Goal: Communication & Community: Share content

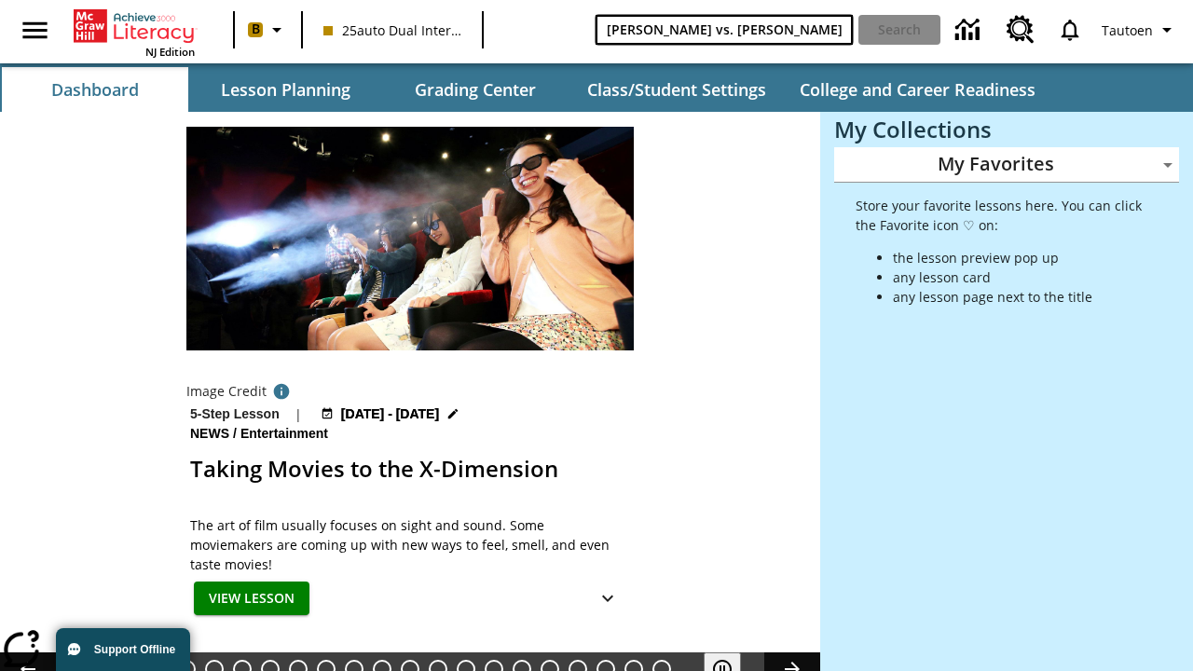
type input "[PERSON_NAME] vs. [PERSON_NAME]"
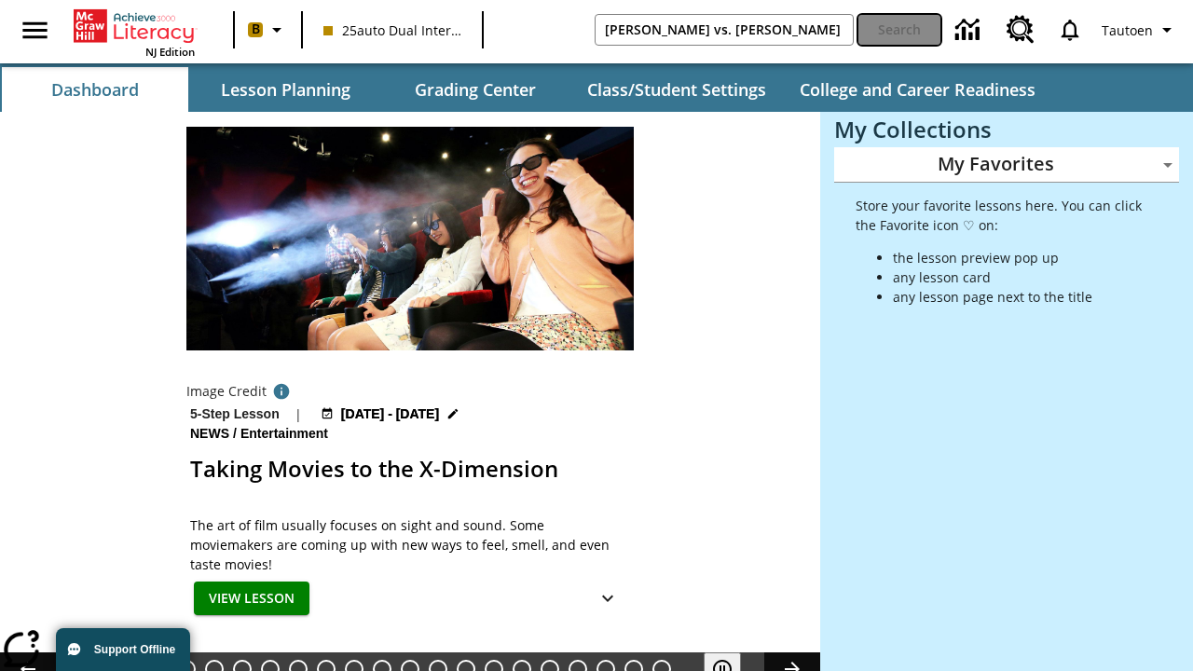
click at [899, 30] on button "Search" at bounding box center [899, 30] width 82 height 30
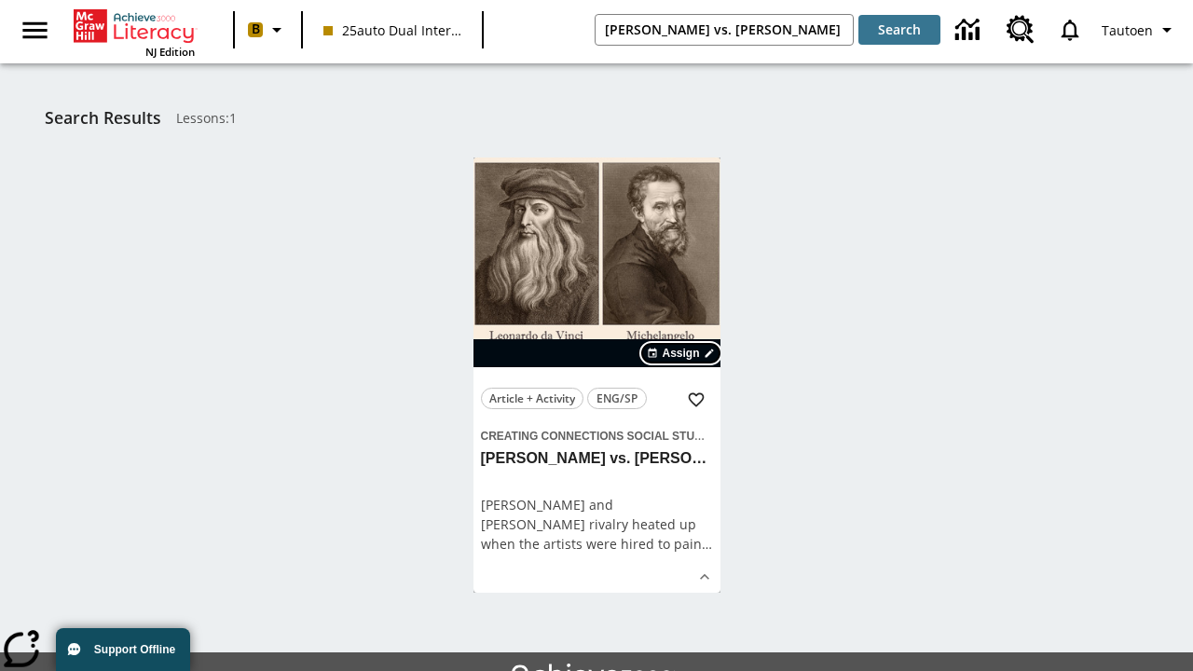
click at [682, 353] on span "Assign" at bounding box center [680, 353] width 37 height 17
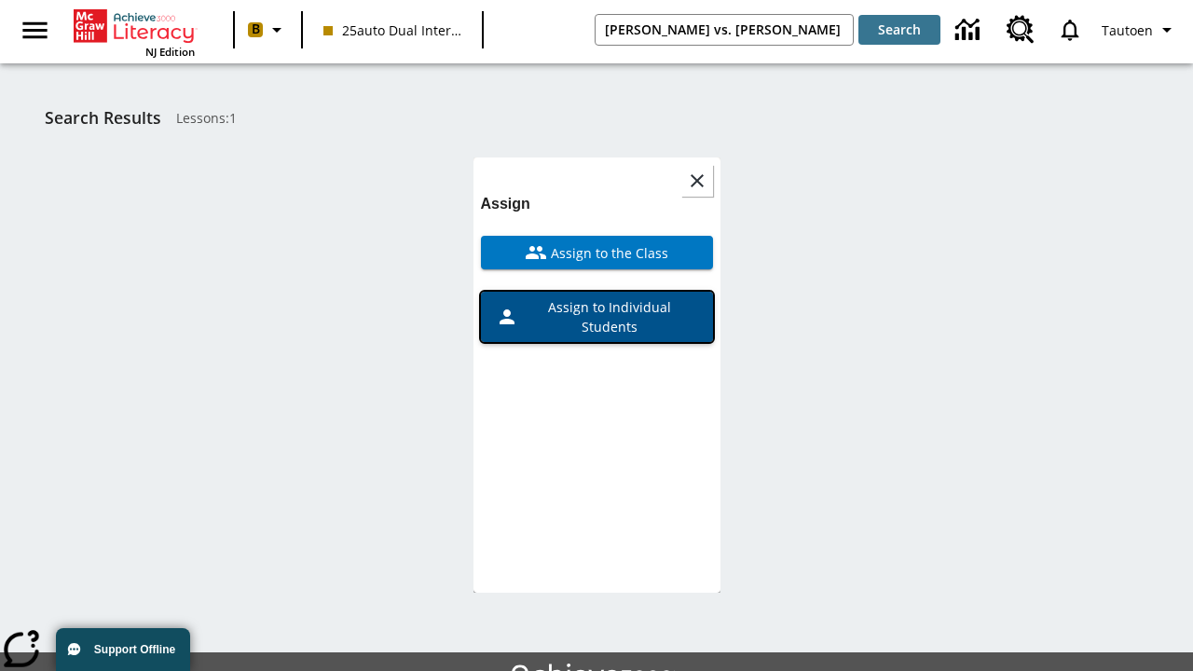
click at [596, 297] on span "Assign to Individual Students" at bounding box center [608, 316] width 180 height 39
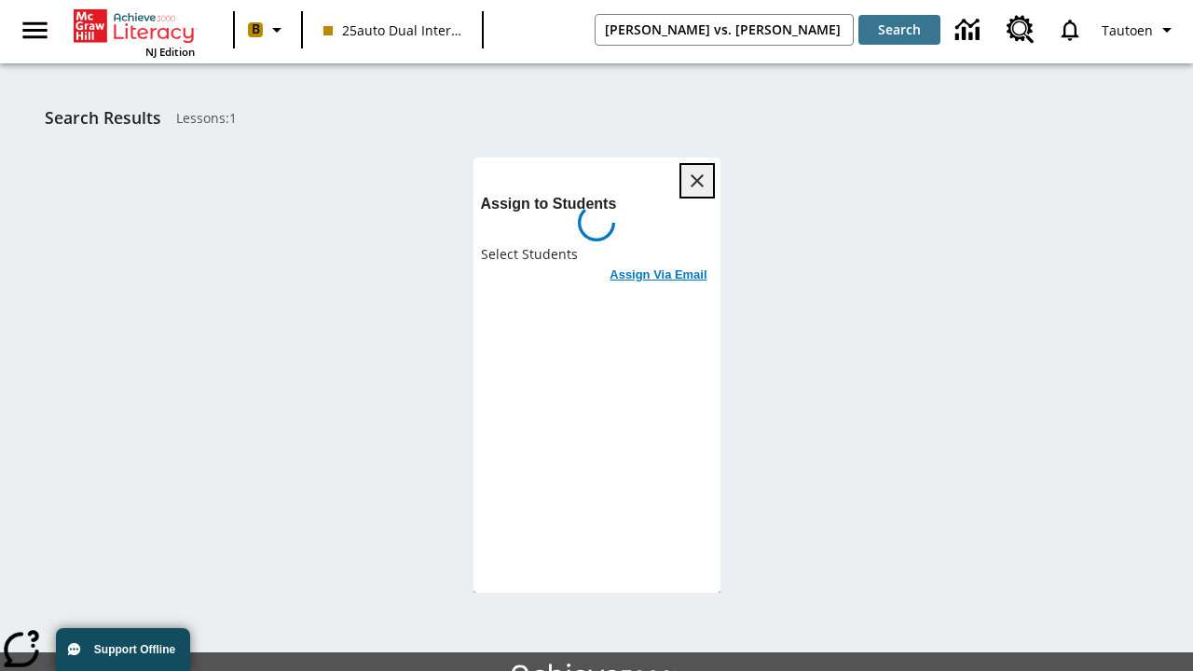
scroll to position [102, 0]
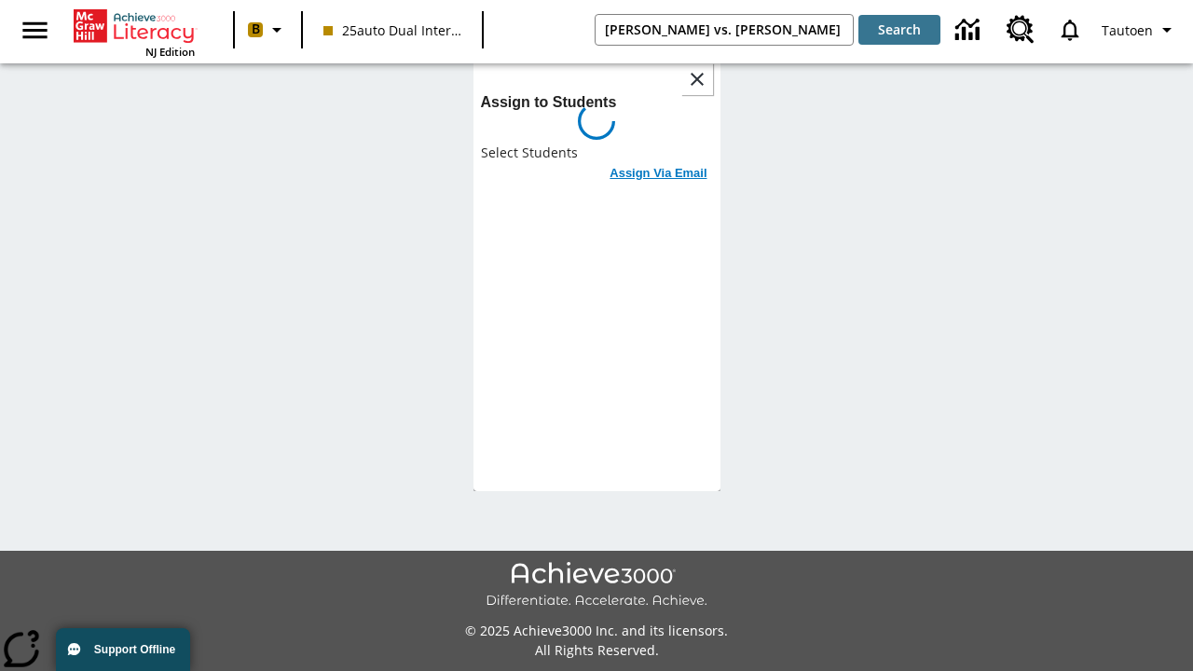
click at [659, 163] on h6 "Assign Via Email" at bounding box center [657, 173] width 97 height 21
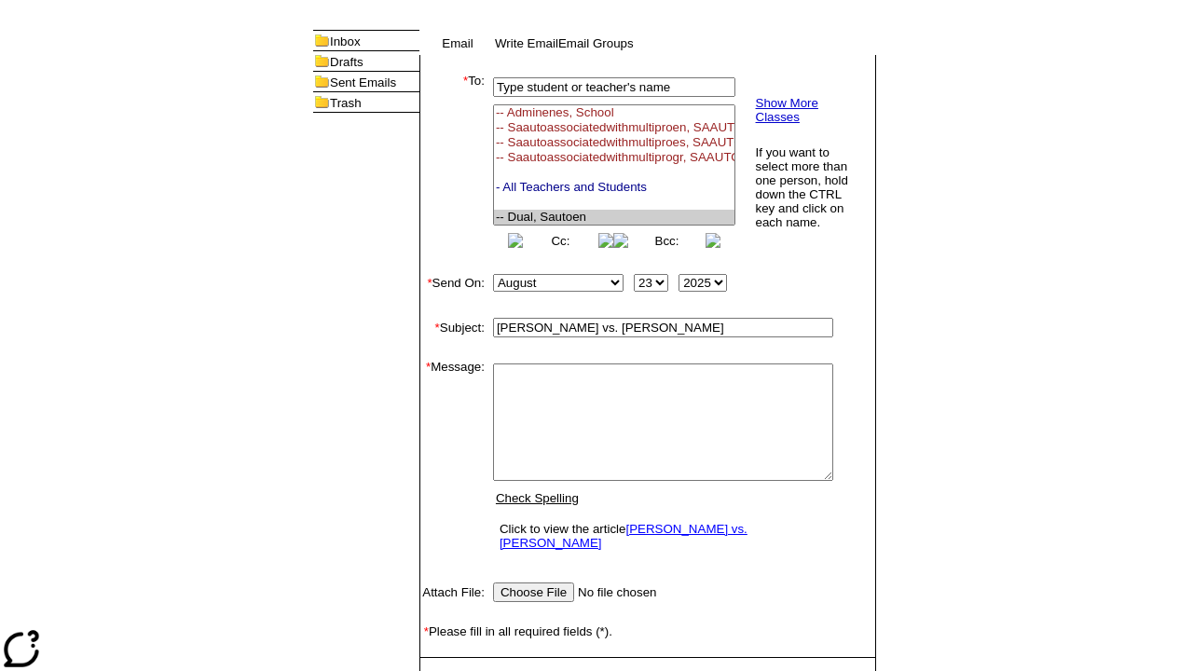
select select "U,21476361,1"
type textarea "email body message"
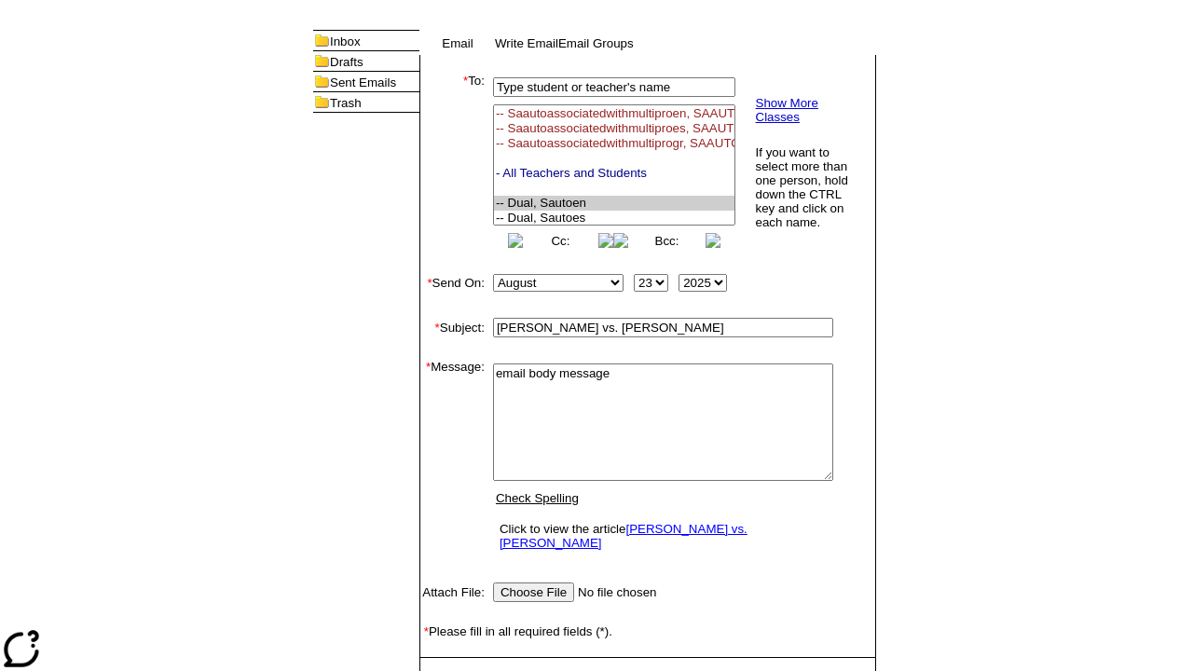
scroll to position [157, 0]
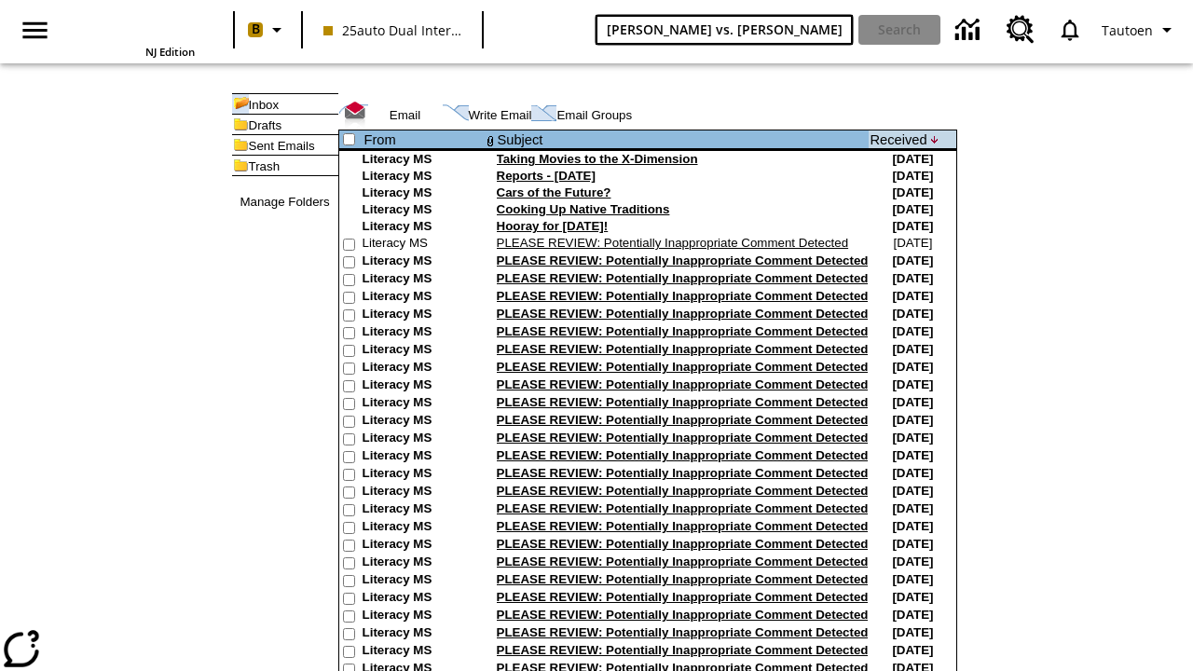
type input "[PERSON_NAME] vs. [PERSON_NAME]"
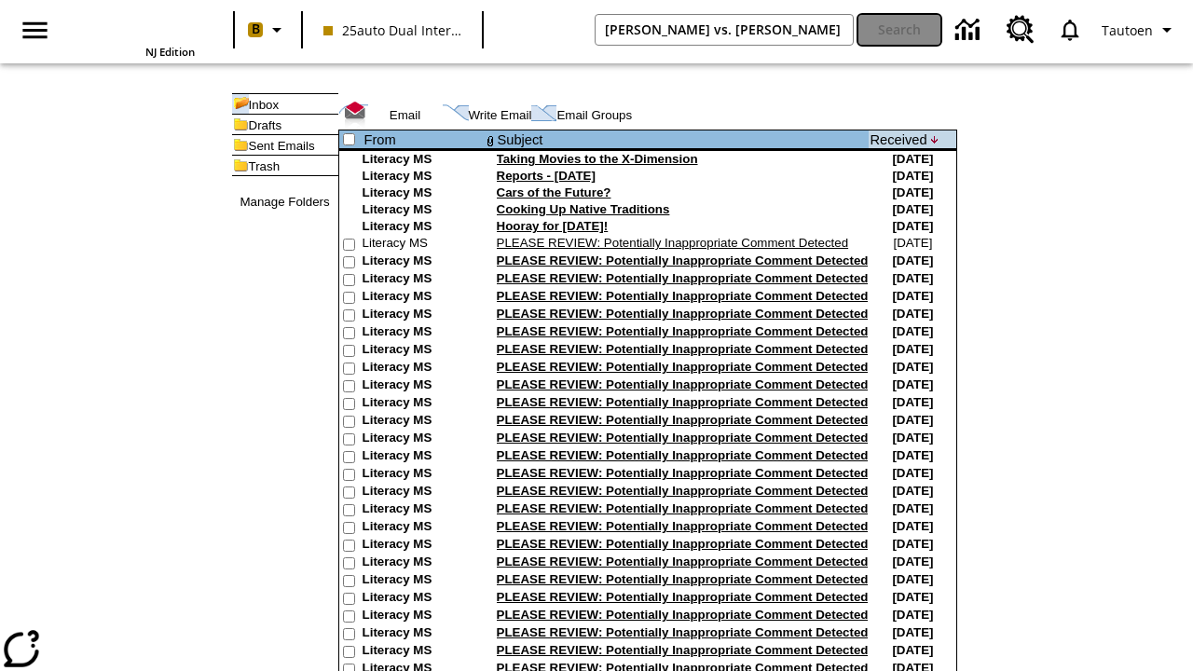
click at [899, 30] on button "Search" at bounding box center [899, 30] width 82 height 30
